Goal: Information Seeking & Learning: Learn about a topic

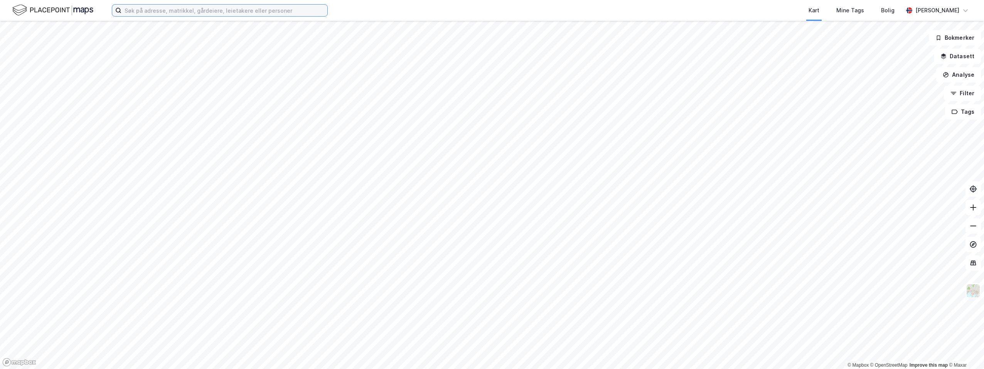
click at [149, 12] on input at bounding box center [225, 11] width 206 height 12
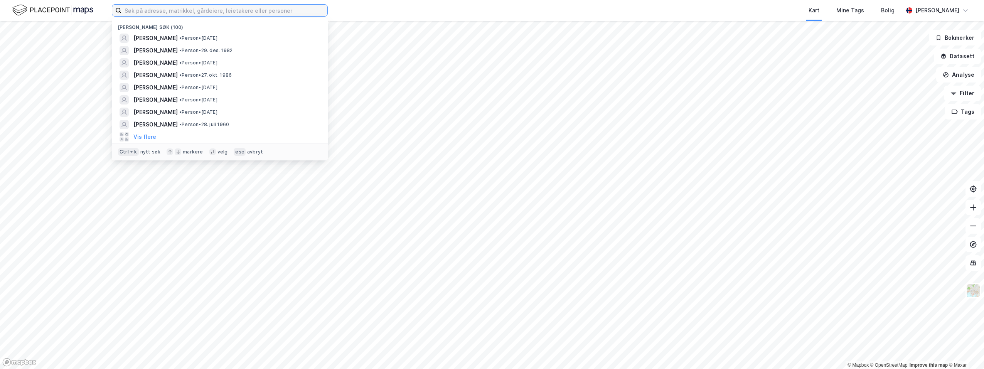
paste input "[STREET_ADDRESS]"
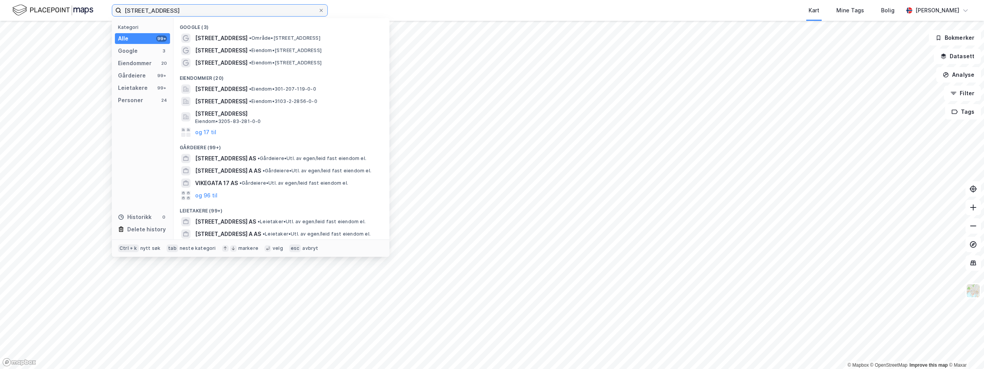
type input "[STREET_ADDRESS]"
click at [213, 88] on span "[STREET_ADDRESS]" at bounding box center [221, 88] width 52 height 9
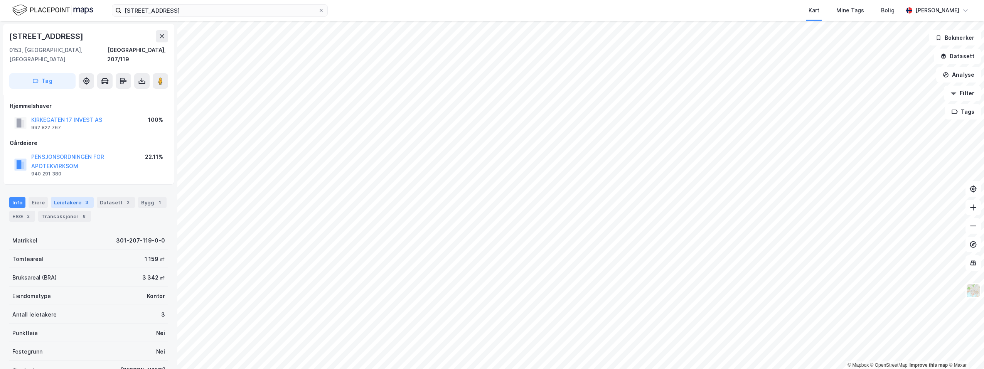
click at [72, 197] on div "Leietakere 3" at bounding box center [72, 202] width 43 height 11
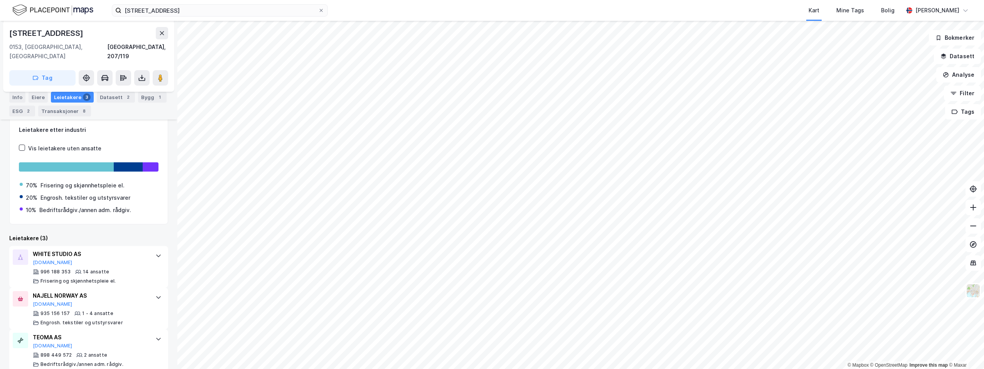
scroll to position [38, 0]
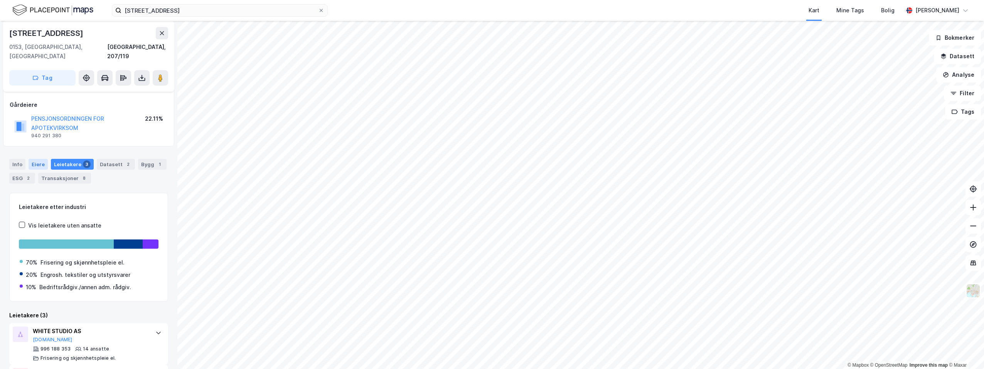
click at [33, 159] on div "Eiere" at bounding box center [38, 164] width 19 height 11
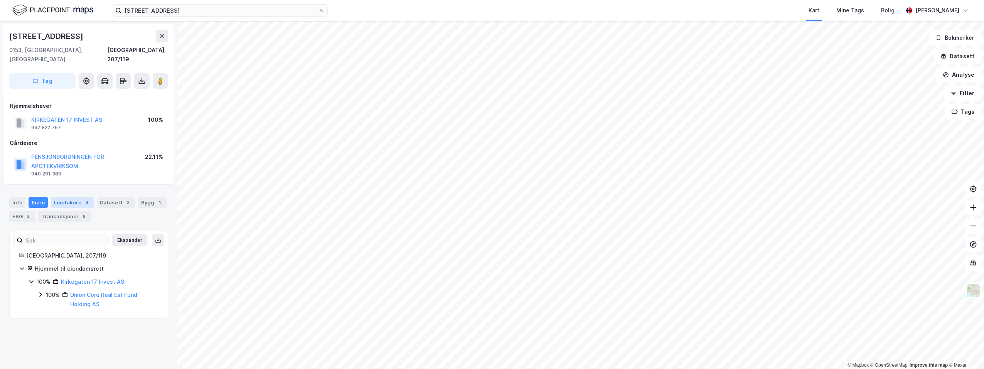
click at [71, 197] on div "Leietakere 3" at bounding box center [72, 202] width 43 height 11
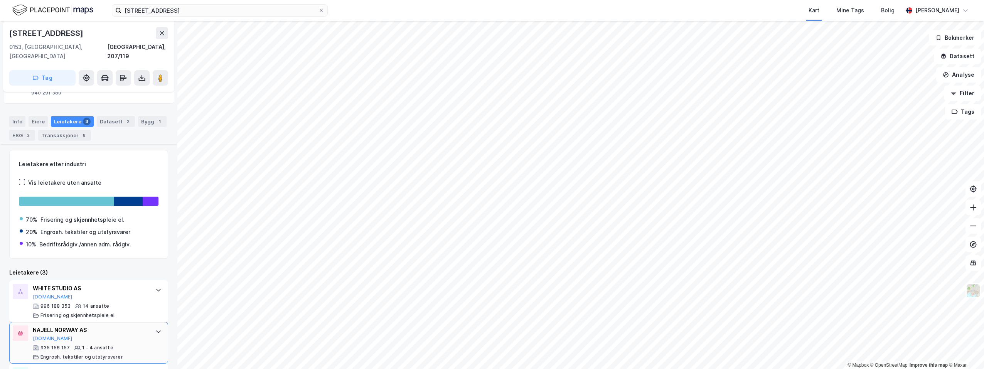
scroll to position [115, 0]
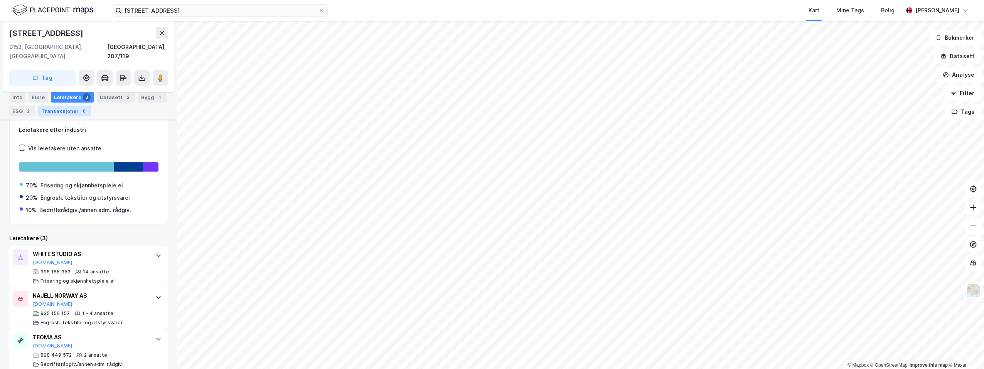
click at [66, 112] on div "Transaksjoner 8" at bounding box center [64, 111] width 53 height 11
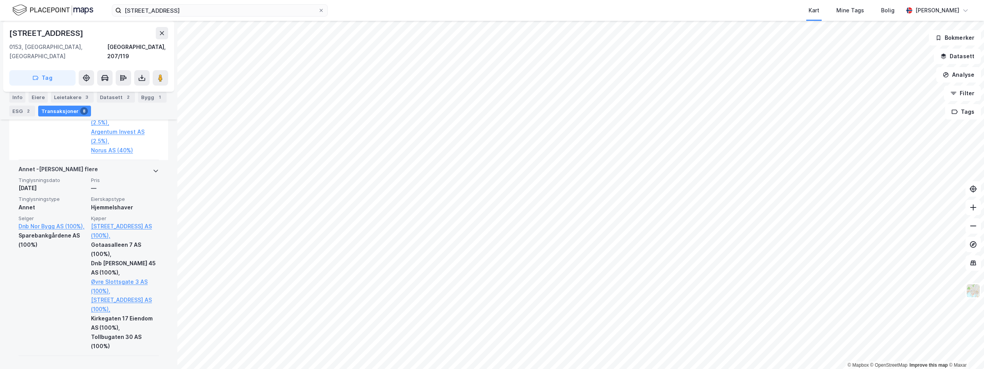
scroll to position [1019, 0]
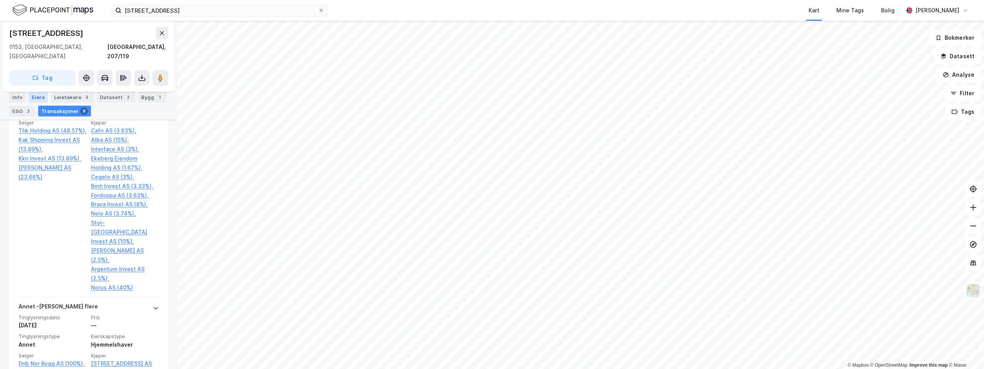
click at [36, 95] on div "Eiere" at bounding box center [38, 97] width 19 height 11
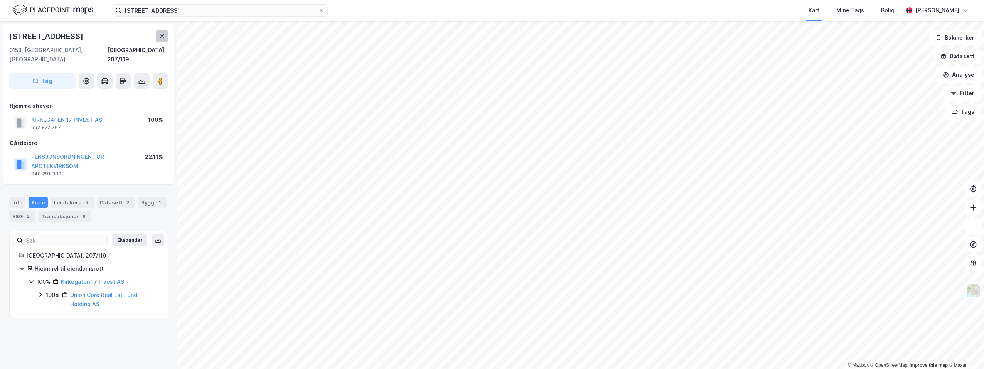
click at [162, 35] on icon at bounding box center [162, 36] width 6 height 6
